Goal: Navigation & Orientation: Find specific page/section

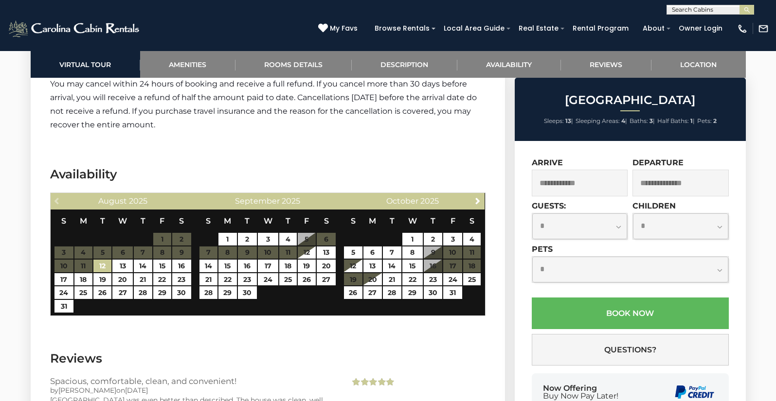
scroll to position [1569, 0]
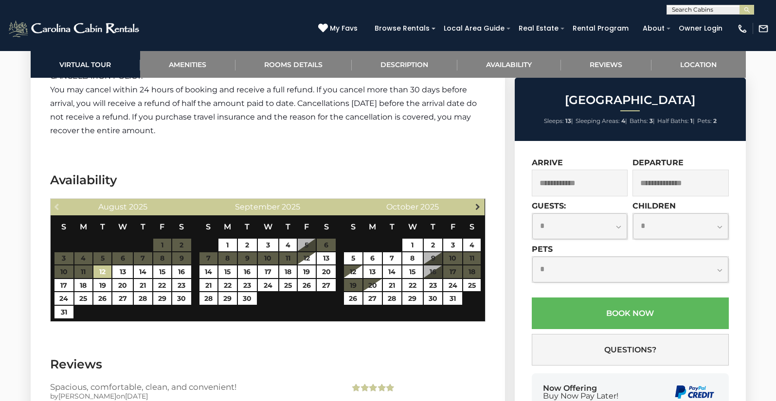
click at [478, 204] on span "Next" at bounding box center [478, 207] width 8 height 8
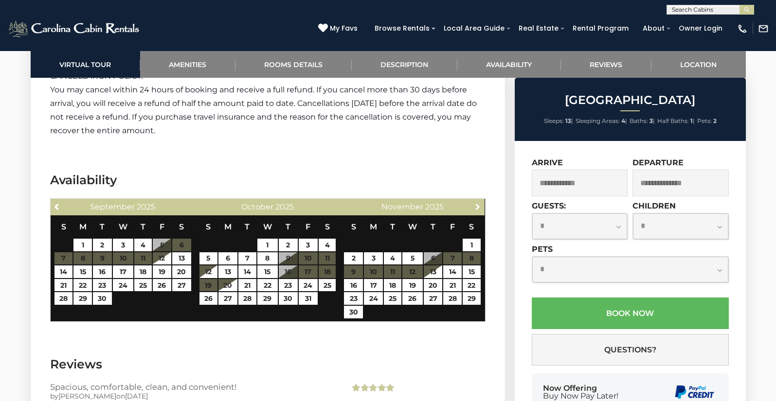
click at [478, 204] on span "Next" at bounding box center [478, 207] width 8 height 8
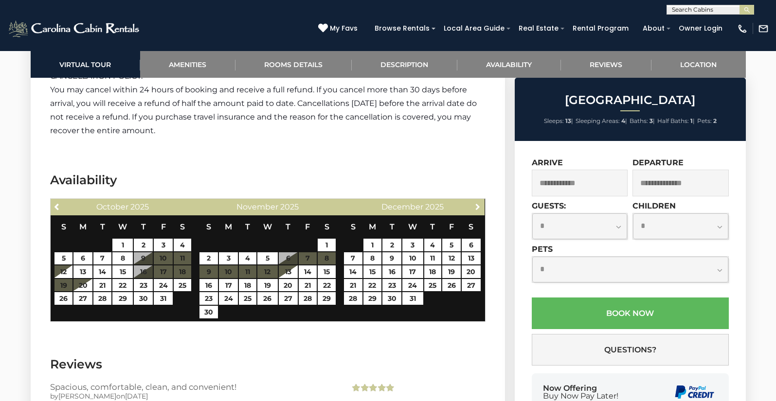
click at [478, 204] on span "Next" at bounding box center [478, 207] width 8 height 8
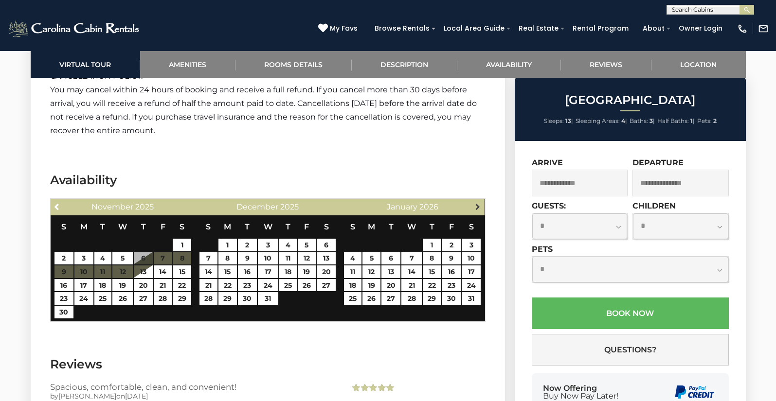
click at [478, 204] on span "Next" at bounding box center [478, 207] width 8 height 8
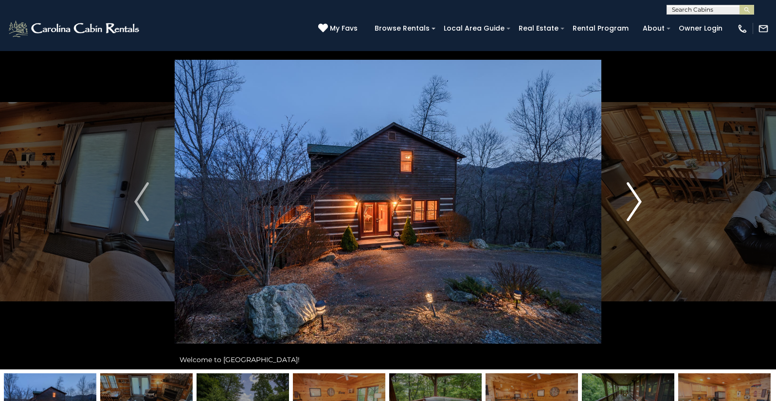
scroll to position [0, 0]
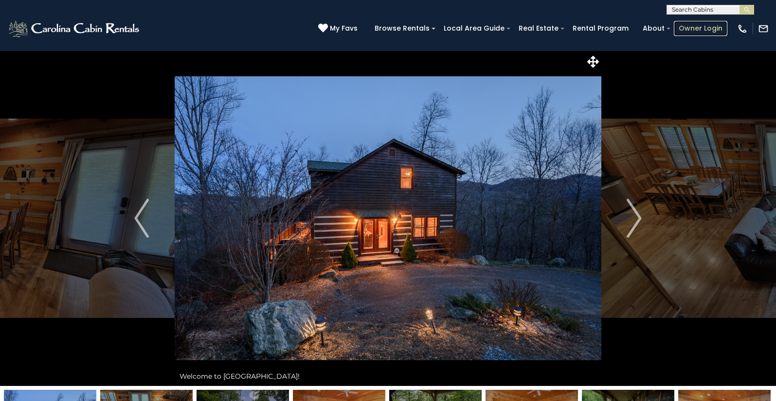
click at [685, 30] on link "Owner Login" at bounding box center [700, 28] width 53 height 15
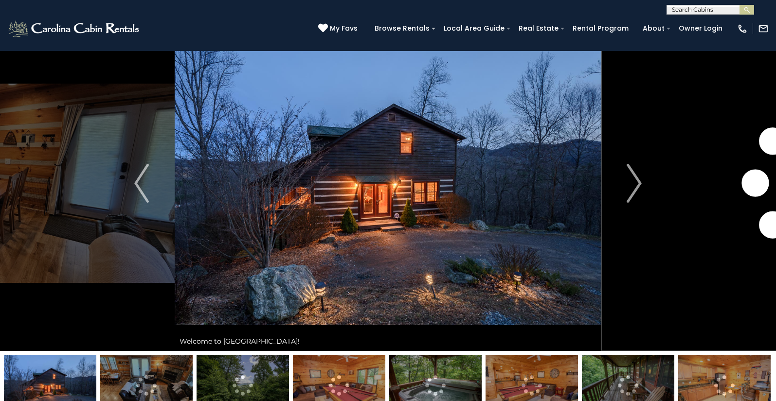
scroll to position [56, 0]
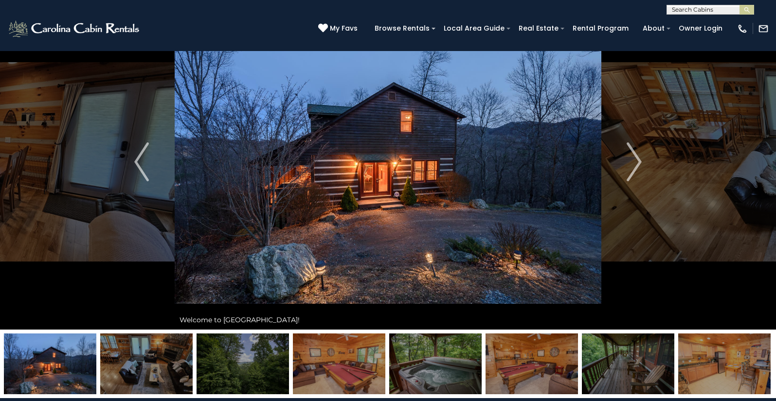
click at [380, 151] on img at bounding box center [388, 162] width 426 height 336
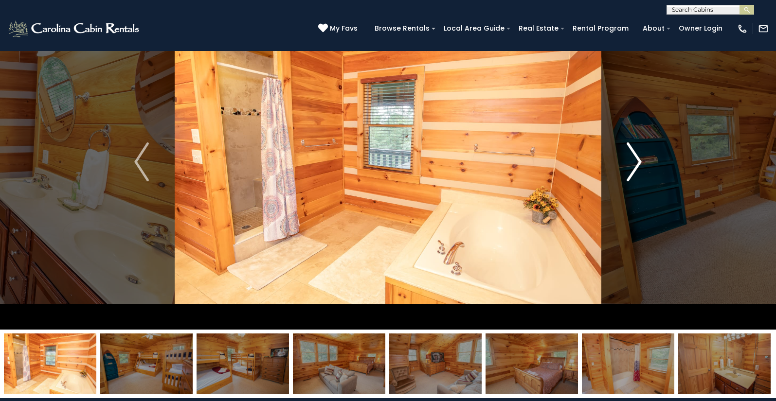
click at [632, 156] on img "Next" at bounding box center [634, 161] width 15 height 39
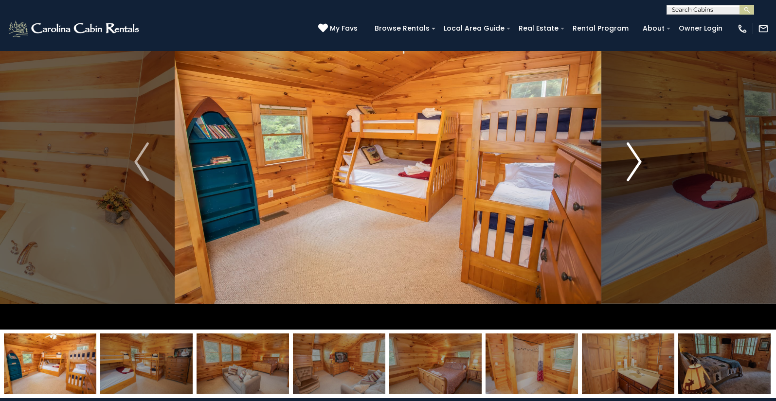
click at [632, 156] on img "Next" at bounding box center [634, 161] width 15 height 39
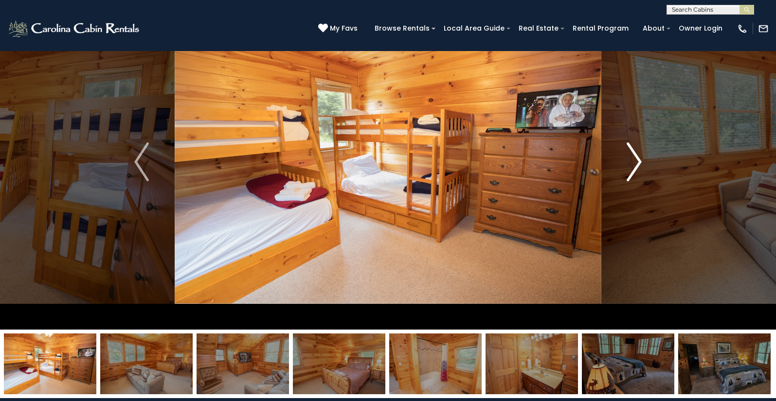
click at [632, 156] on img "Next" at bounding box center [634, 161] width 15 height 39
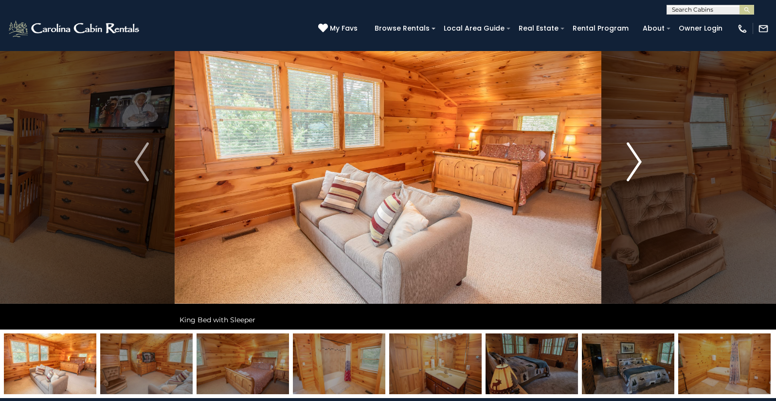
click at [632, 156] on img "Next" at bounding box center [634, 161] width 15 height 39
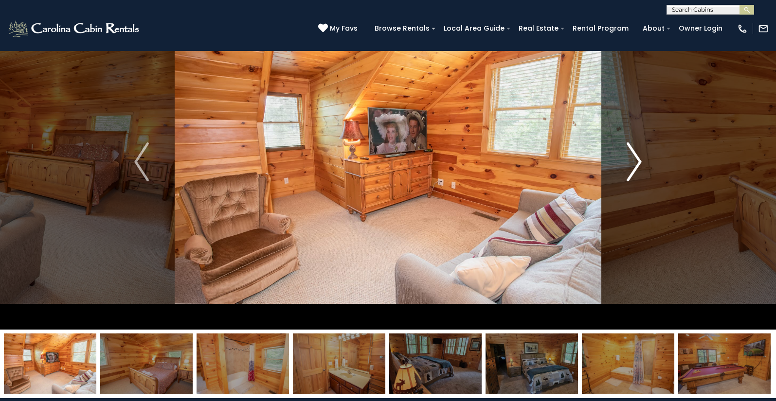
click at [632, 156] on img "Next" at bounding box center [634, 161] width 15 height 39
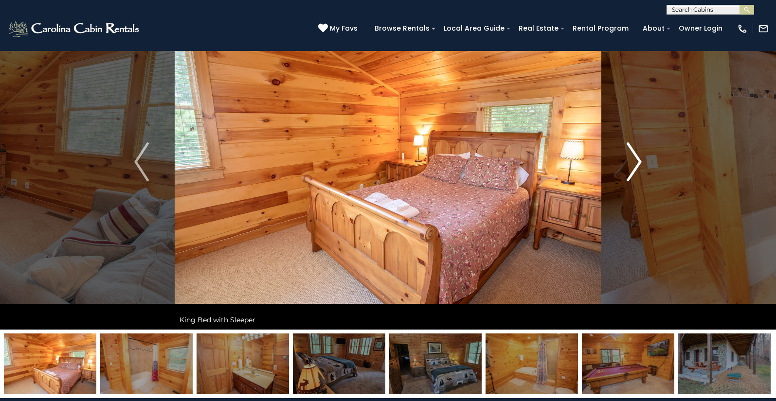
click at [632, 156] on img "Next" at bounding box center [634, 161] width 15 height 39
